Goal: Find specific page/section: Find specific page/section

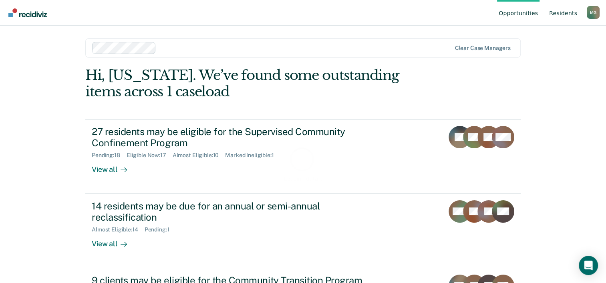
click at [569, 15] on link "Resident s" at bounding box center [562, 13] width 31 height 26
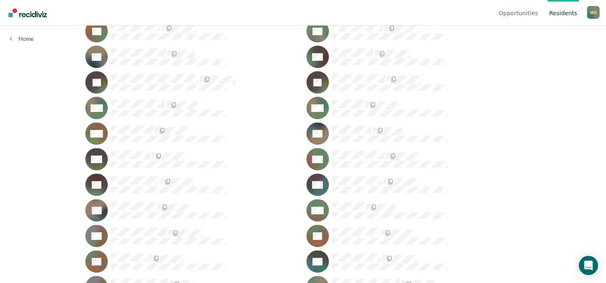
scroll to position [360, 0]
